Goal: Task Accomplishment & Management: Use online tool/utility

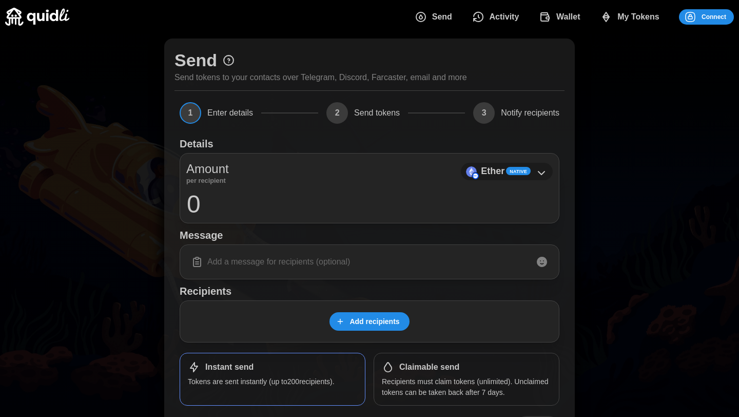
click at [540, 172] on icon at bounding box center [542, 172] width 6 height 3
click at [498, 177] on p "Ether" at bounding box center [493, 171] width 24 height 15
click at [703, 14] on span "Connect" at bounding box center [714, 17] width 25 height 14
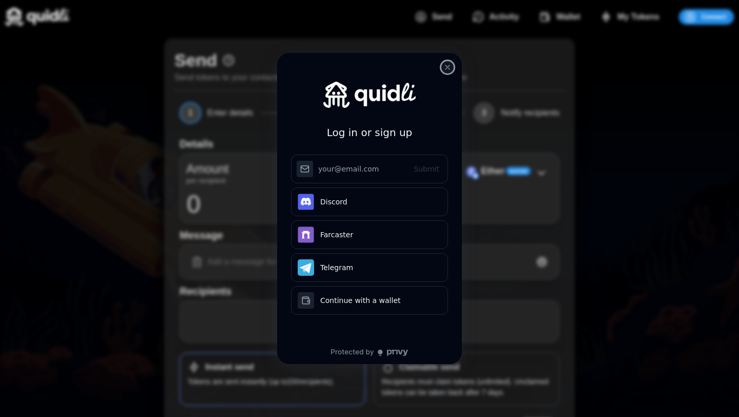
click at [446, 69] on icon "close modal" at bounding box center [448, 67] width 4 height 4
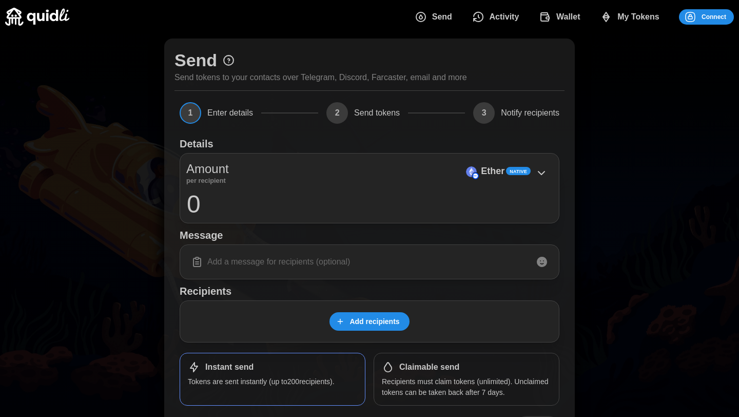
click at [699, 22] on span "Connect" at bounding box center [705, 17] width 42 height 14
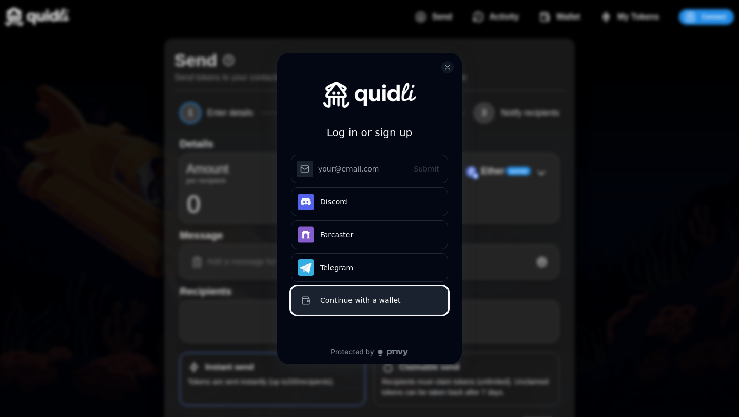
click at [369, 306] on div "Continue with a wallet" at bounding box center [380, 300] width 121 height 12
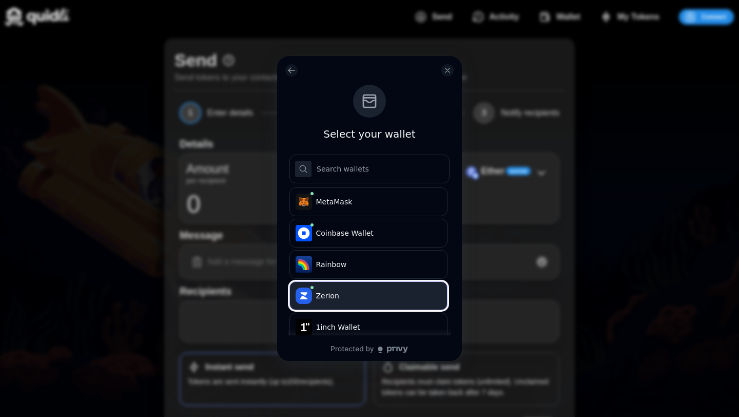
click at [381, 296] on span "Zerion" at bounding box center [377, 296] width 122 height 10
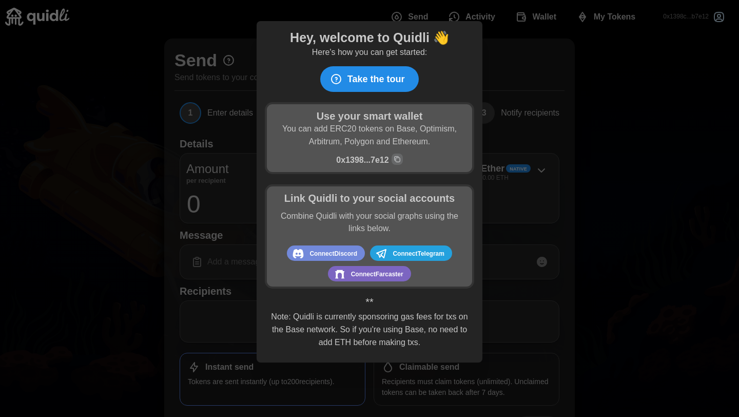
click at [380, 274] on span "Connect [GEOGRAPHIC_DATA]" at bounding box center [377, 273] width 52 height 13
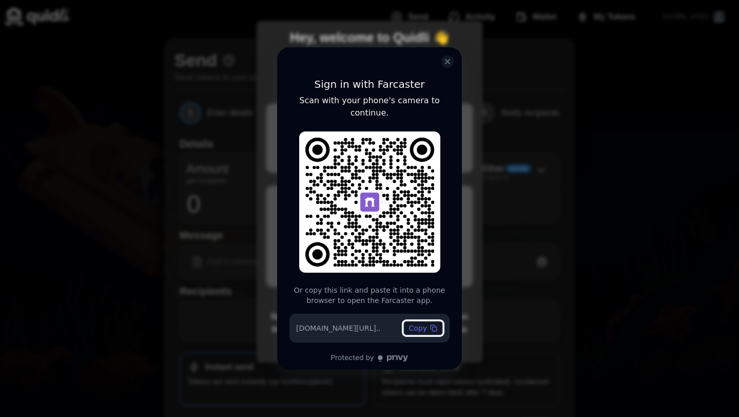
click at [421, 329] on button "Copy" at bounding box center [424, 328] width 40 height 14
click at [449, 59] on icon "close modal" at bounding box center [448, 61] width 8 height 8
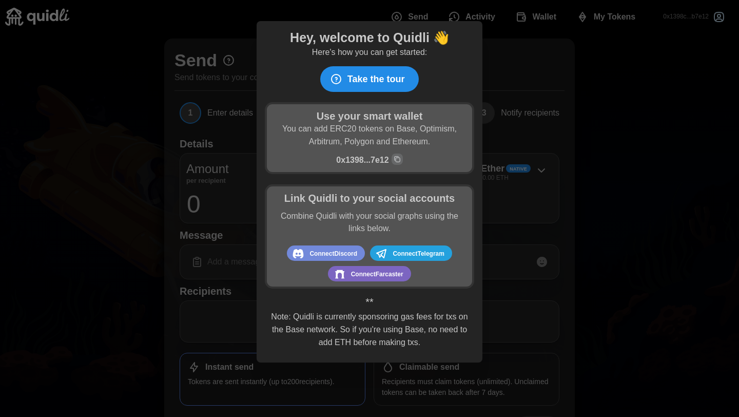
click at [517, 126] on div at bounding box center [369, 208] width 739 height 417
click at [546, 367] on div at bounding box center [369, 208] width 739 height 417
click at [222, 26] on div at bounding box center [369, 208] width 739 height 417
click at [380, 87] on span "Take the tour" at bounding box center [376, 79] width 57 height 25
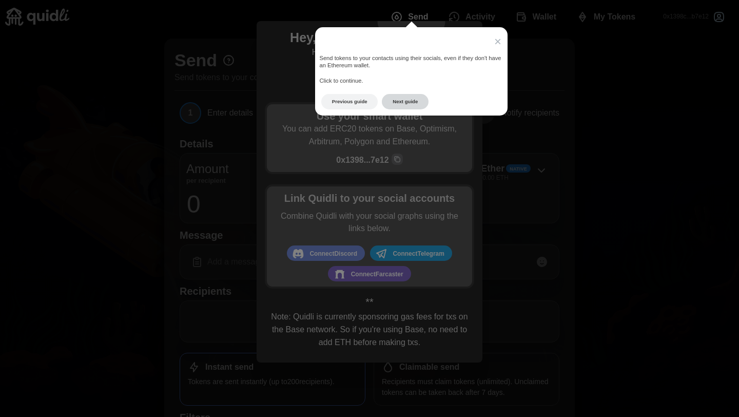
click at [404, 105] on button "Next guide" at bounding box center [405, 102] width 47 height 16
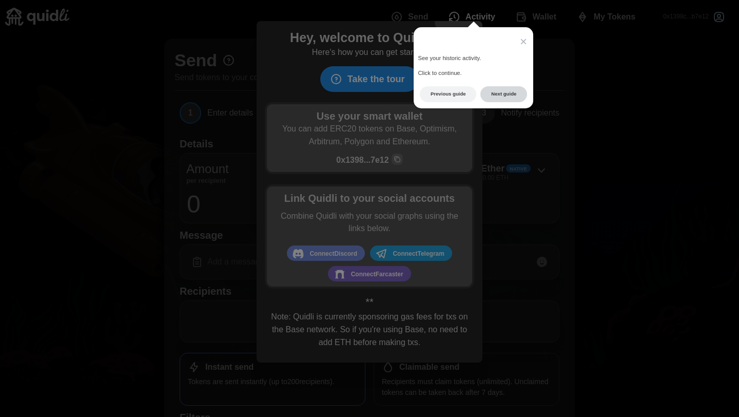
click at [507, 98] on button "Next guide" at bounding box center [504, 94] width 47 height 16
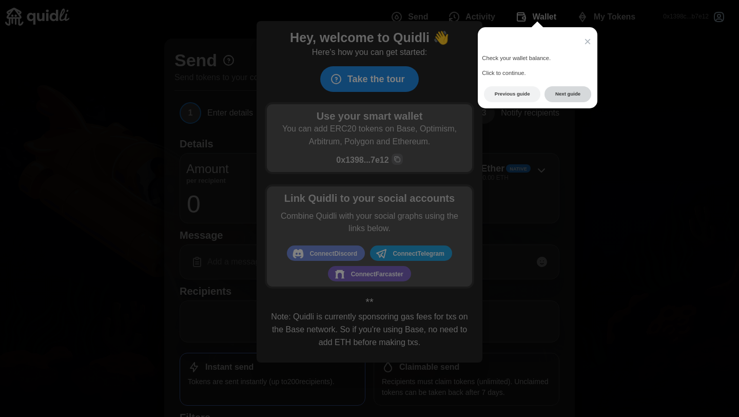
click at [581, 94] on button "Next guide" at bounding box center [568, 94] width 47 height 16
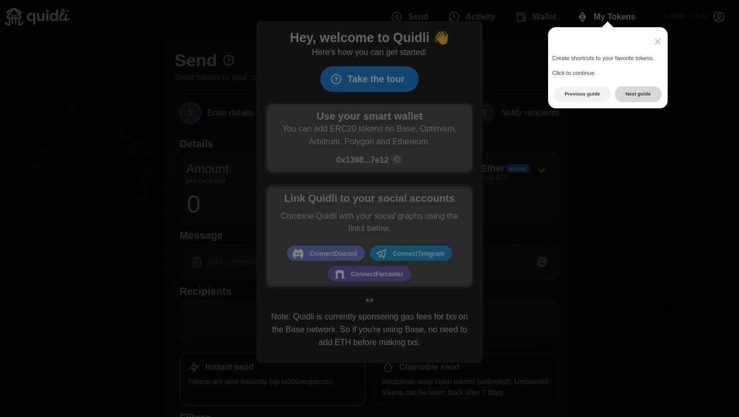
click at [640, 93] on button "Next guide" at bounding box center [638, 94] width 47 height 16
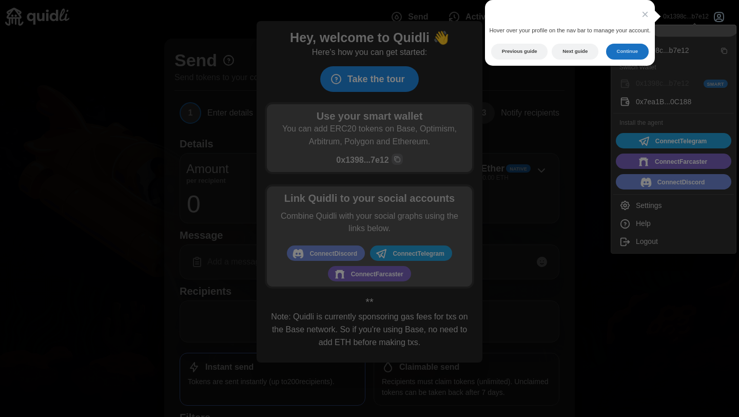
click at [625, 53] on button "Continue" at bounding box center [627, 52] width 43 height 16
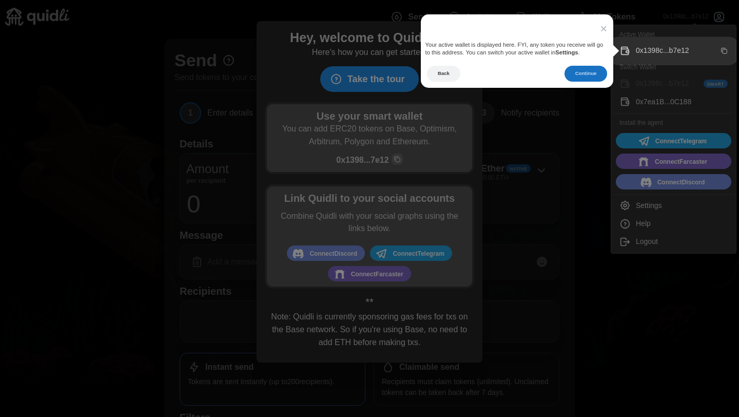
click at [582, 76] on button "Continue" at bounding box center [586, 74] width 43 height 16
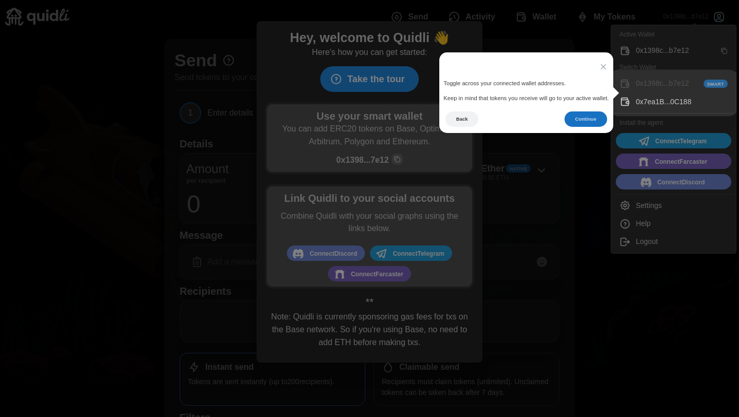
click at [585, 119] on button "Continue" at bounding box center [586, 119] width 43 height 16
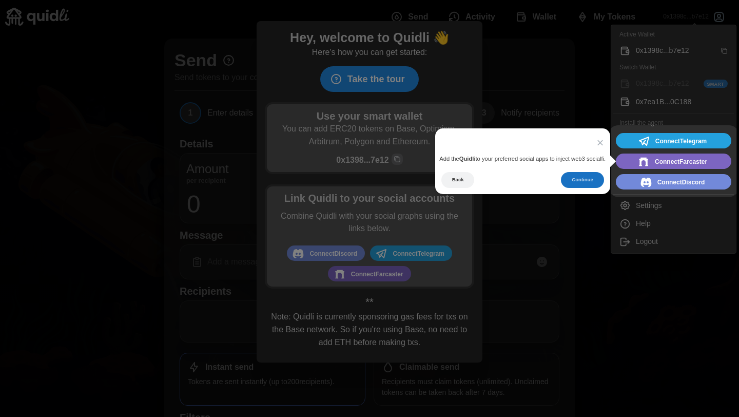
click at [589, 183] on button "Continue" at bounding box center [582, 180] width 43 height 16
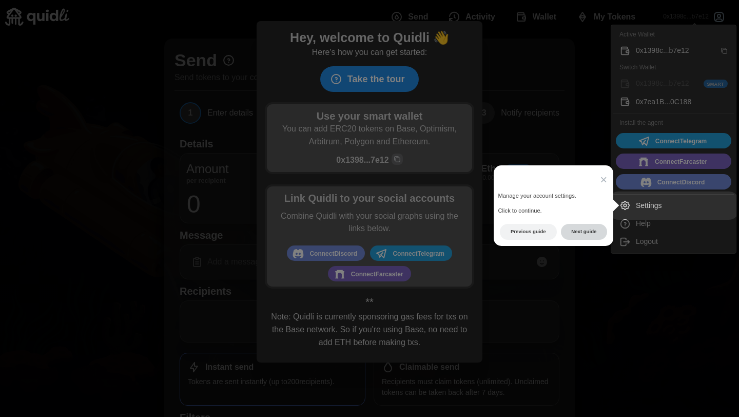
click at [579, 235] on button "Next guide" at bounding box center [584, 232] width 47 height 16
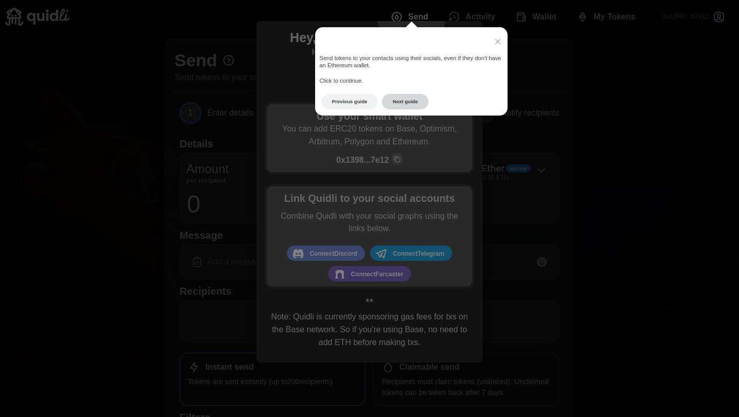
click at [398, 101] on button "Next guide" at bounding box center [405, 102] width 47 height 16
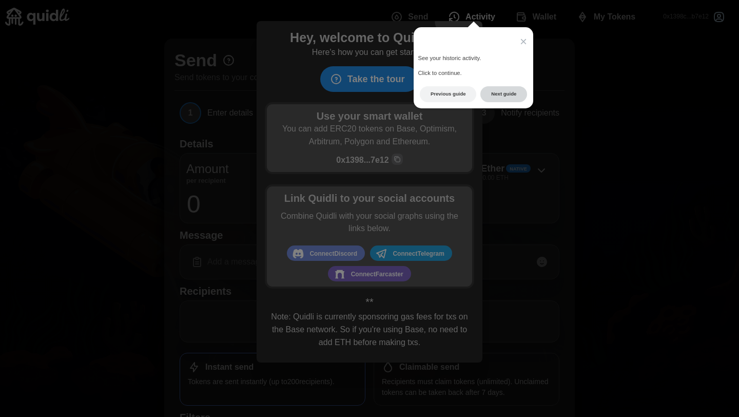
click at [504, 97] on button "Next guide" at bounding box center [504, 94] width 47 height 16
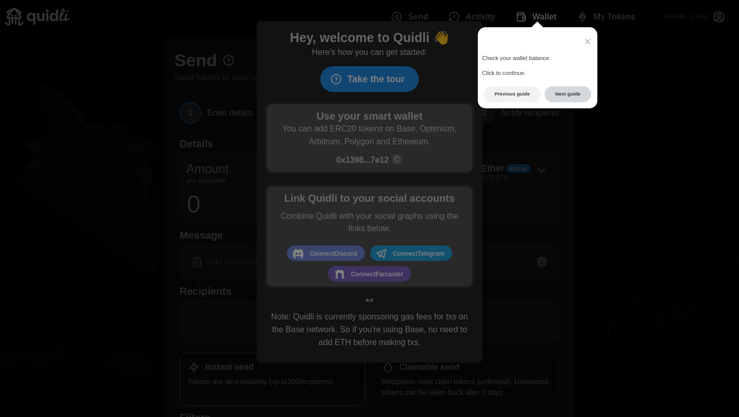
click at [559, 97] on button "Next guide" at bounding box center [568, 94] width 47 height 16
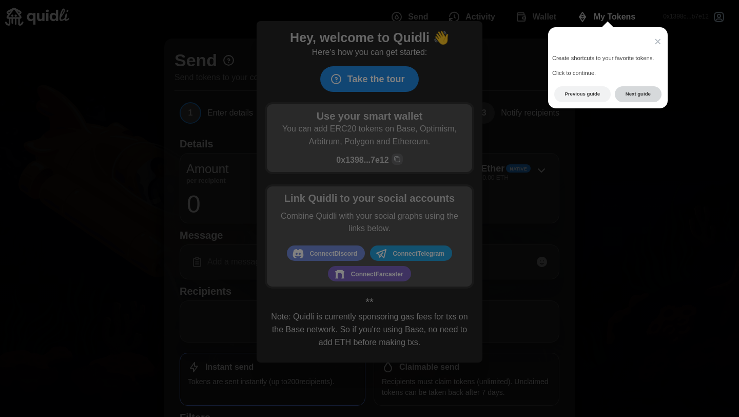
click at [641, 99] on button "Next guide" at bounding box center [638, 94] width 47 height 16
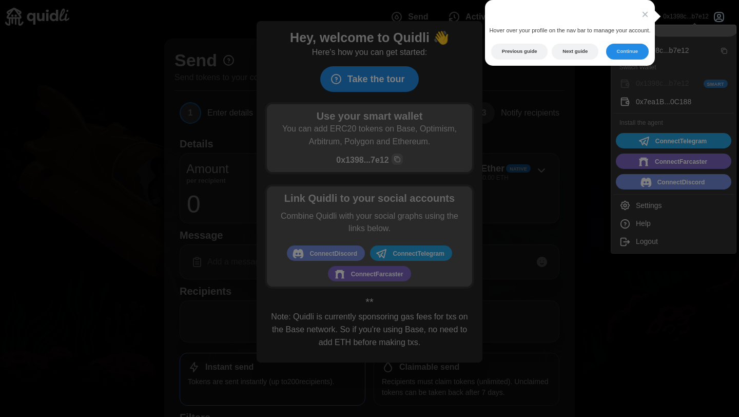
click at [628, 61] on footer "Previous guide Next guide Continue" at bounding box center [570, 55] width 170 height 22
click at [632, 53] on button "Continue" at bounding box center [627, 52] width 43 height 16
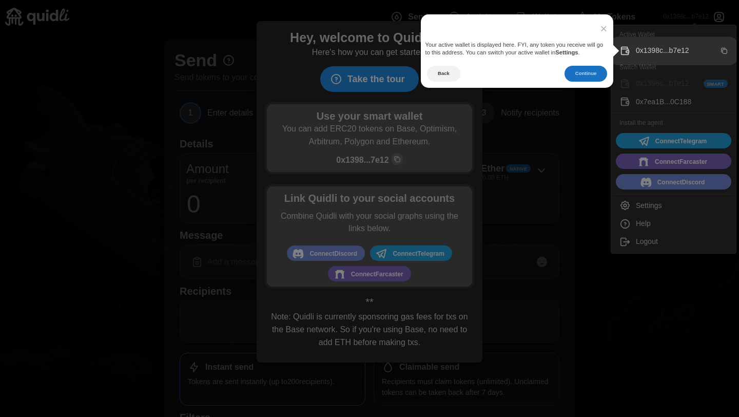
click at [596, 74] on button "Continue" at bounding box center [586, 74] width 43 height 16
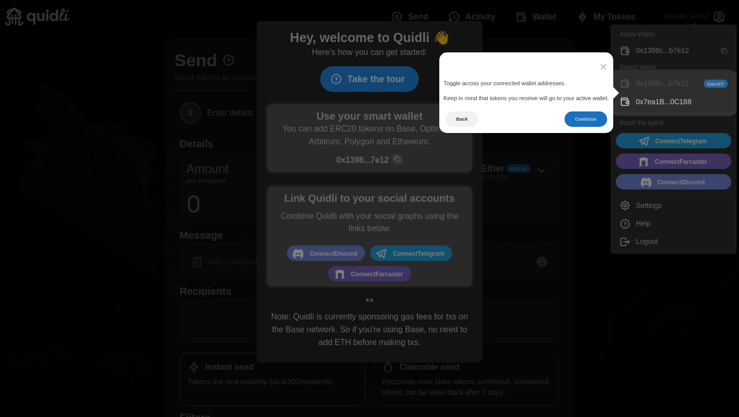
click at [593, 121] on button "Continue" at bounding box center [586, 119] width 43 height 16
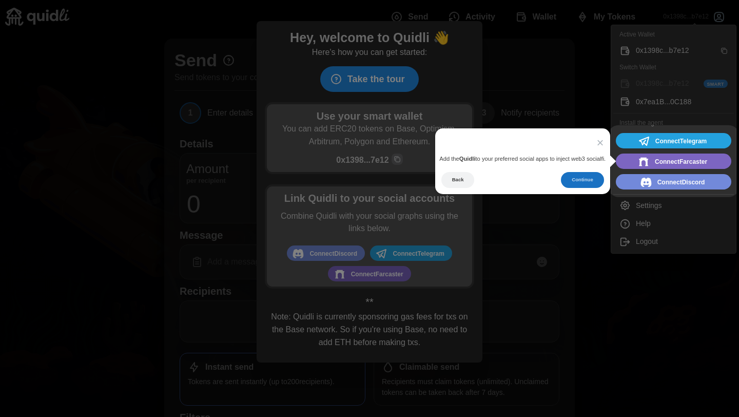
click at [582, 181] on button "Continue" at bounding box center [582, 180] width 43 height 16
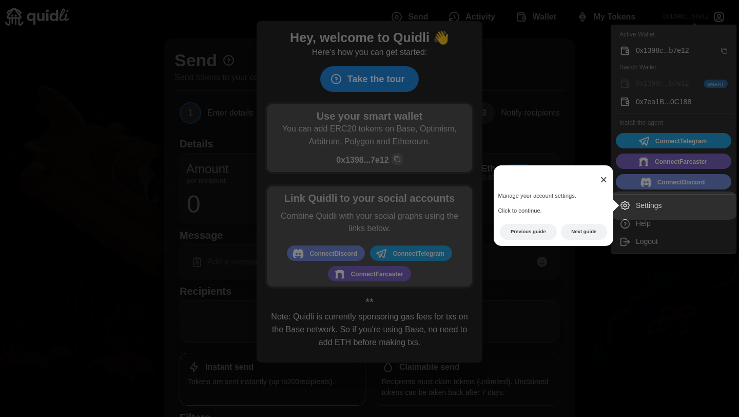
click at [605, 179] on span "×" at bounding box center [603, 179] width 7 height 14
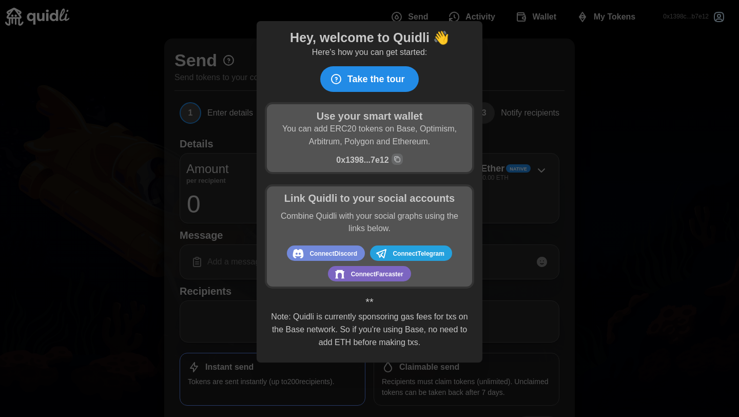
click at [574, 201] on div at bounding box center [369, 208] width 739 height 417
click at [500, 215] on div at bounding box center [369, 208] width 739 height 417
click at [510, 272] on div at bounding box center [369, 208] width 739 height 417
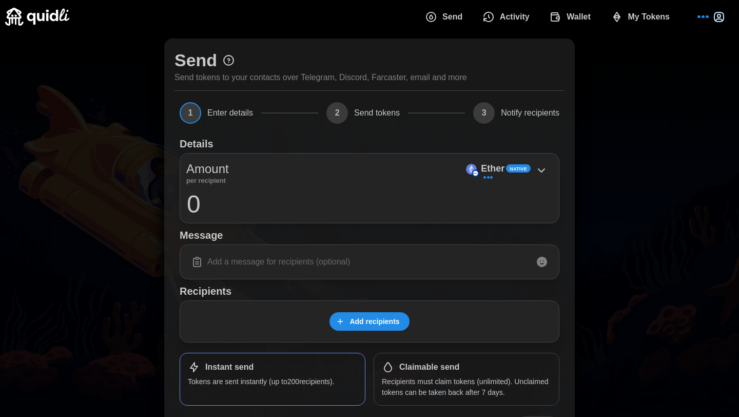
click at [640, 18] on span "My Tokens" at bounding box center [649, 17] width 42 height 21
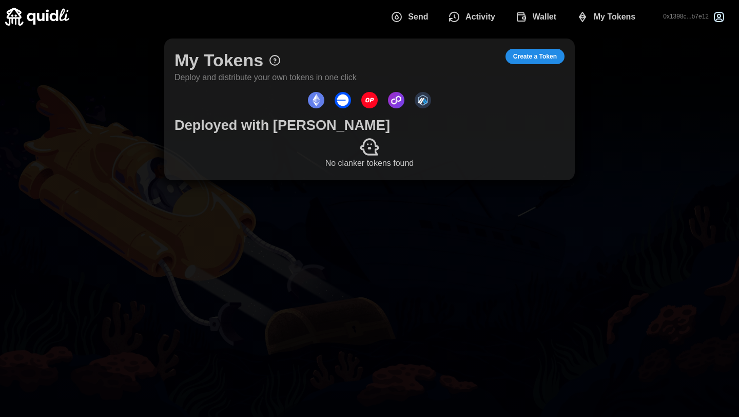
click at [524, 56] on span "Create a Token" at bounding box center [535, 56] width 44 height 14
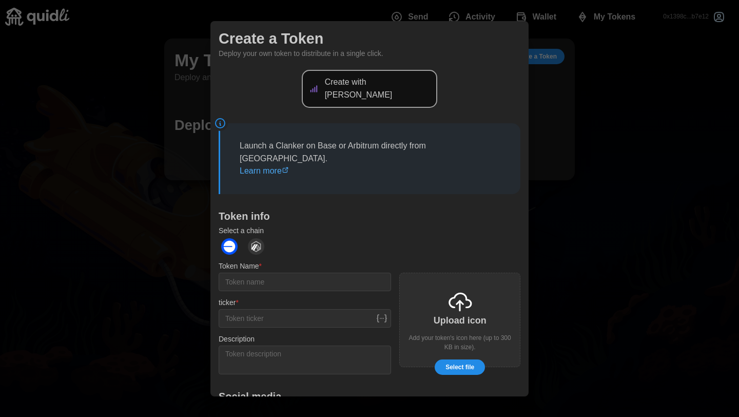
click at [386, 85] on p "Create with Clanker" at bounding box center [378, 89] width 107 height 26
click at [235, 238] on img "dots" at bounding box center [229, 246] width 16 height 16
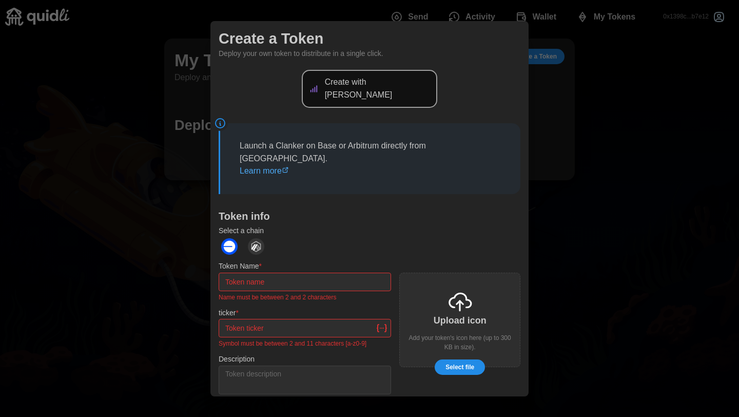
click at [283, 273] on input "Token Name *" at bounding box center [305, 282] width 172 height 18
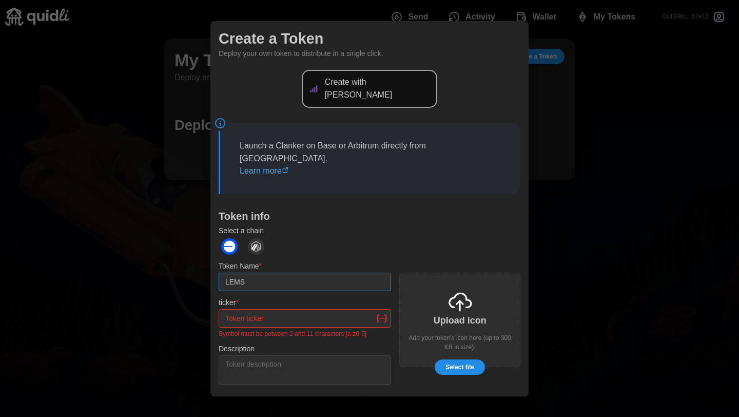
type input "LEMS"
click at [283, 309] on input "ticker *" at bounding box center [305, 318] width 172 height 18
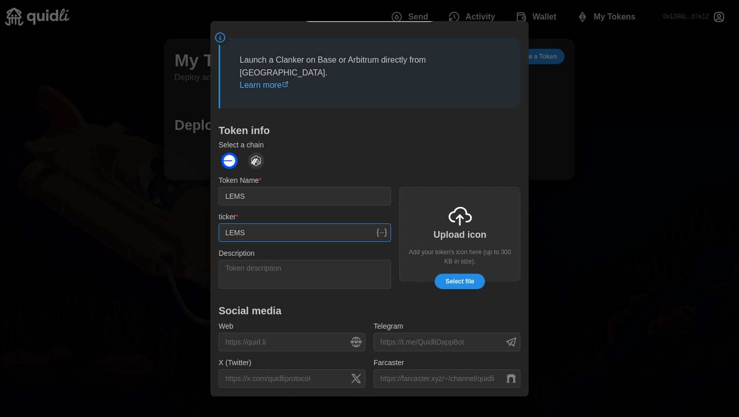
scroll to position [89, 0]
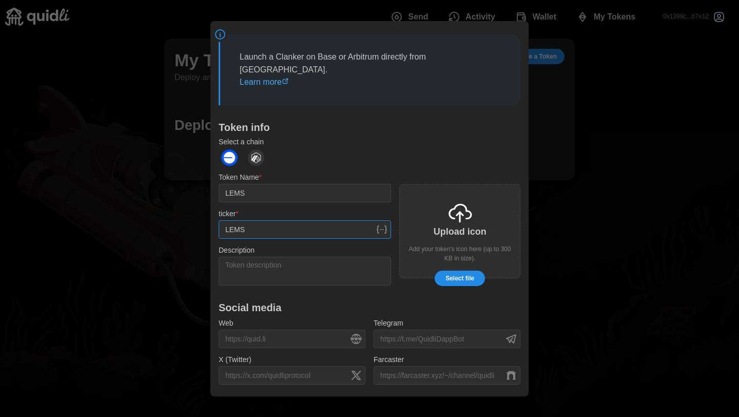
type input "LEMS"
click at [292, 256] on textarea "Description" at bounding box center [305, 270] width 172 height 29
